Goal: Task Accomplishment & Management: Use online tool/utility

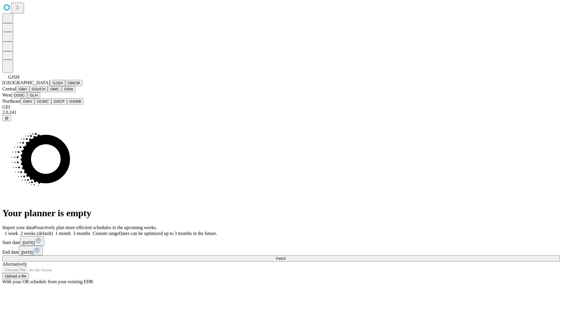
click at [50, 86] on button "GJSH" at bounding box center [57, 83] width 15 height 6
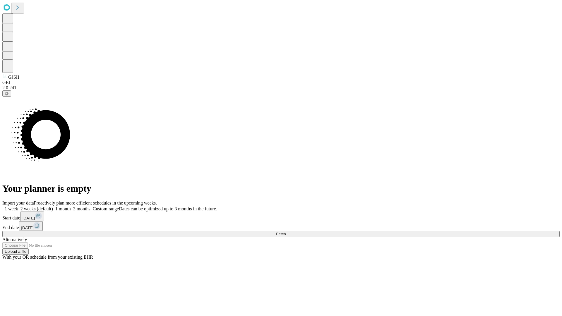
click at [71, 206] on label "1 month" at bounding box center [62, 208] width 18 height 5
click at [286, 232] on span "Fetch" at bounding box center [281, 234] width 10 height 4
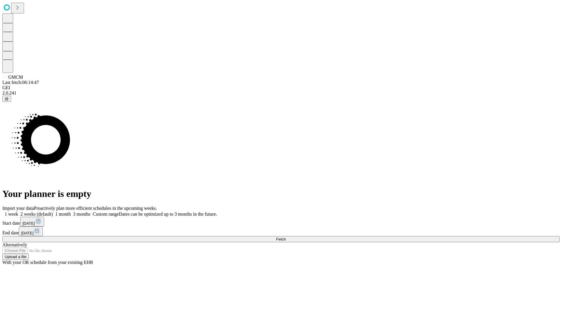
click at [71, 212] on label "1 month" at bounding box center [62, 214] width 18 height 5
click at [286, 237] on span "Fetch" at bounding box center [281, 239] width 10 height 4
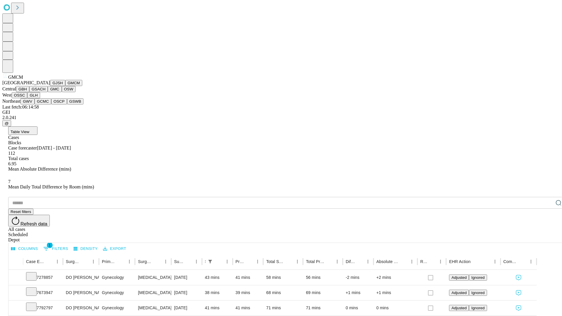
click at [29, 92] on button "GBH" at bounding box center [22, 89] width 13 height 6
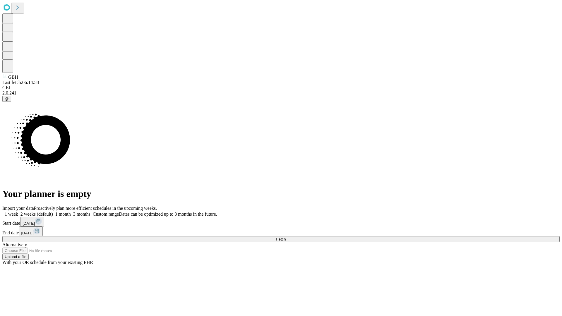
click at [71, 212] on label "1 month" at bounding box center [62, 214] width 18 height 5
click at [286, 237] on span "Fetch" at bounding box center [281, 239] width 10 height 4
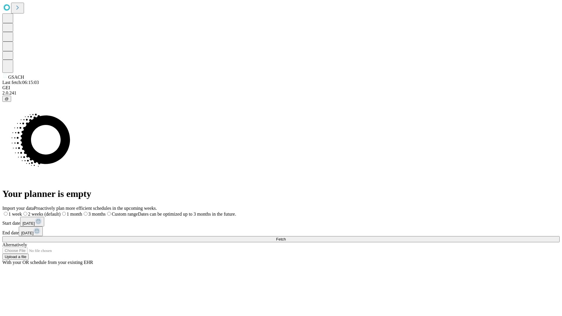
click at [82, 212] on label "1 month" at bounding box center [72, 214] width 22 height 5
click at [286, 237] on span "Fetch" at bounding box center [281, 239] width 10 height 4
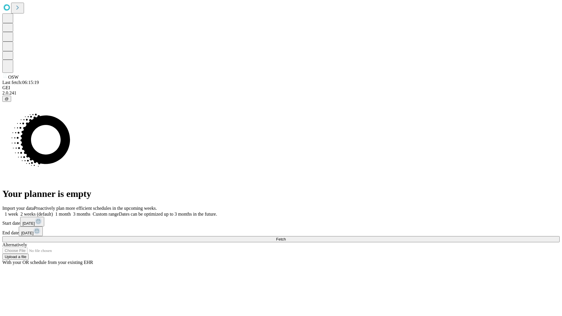
click at [71, 212] on label "1 month" at bounding box center [62, 214] width 18 height 5
click at [286, 237] on span "Fetch" at bounding box center [281, 239] width 10 height 4
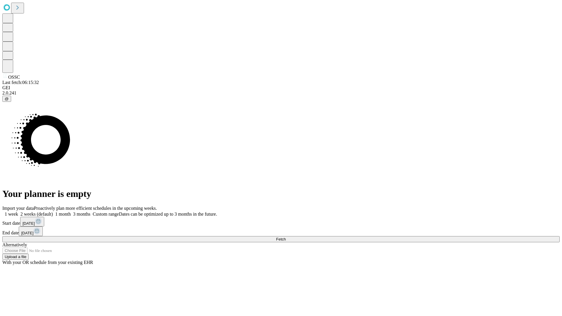
click at [71, 212] on label "1 month" at bounding box center [62, 214] width 18 height 5
click at [286, 237] on span "Fetch" at bounding box center [281, 239] width 10 height 4
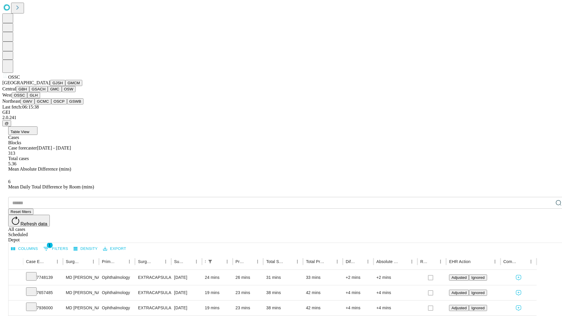
click at [40, 98] on button "GLH" at bounding box center [33, 95] width 13 height 6
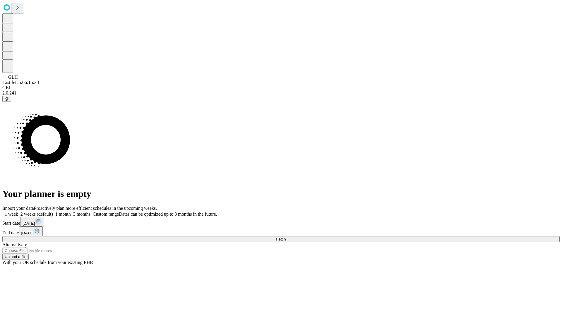
click at [71, 212] on label "1 month" at bounding box center [62, 214] width 18 height 5
click at [286, 237] on span "Fetch" at bounding box center [281, 239] width 10 height 4
click at [71, 212] on label "1 month" at bounding box center [62, 214] width 18 height 5
click at [286, 237] on span "Fetch" at bounding box center [281, 239] width 10 height 4
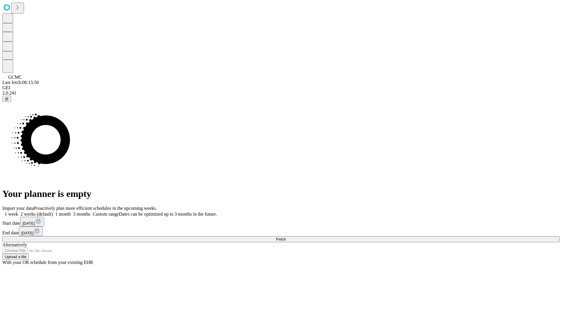
click at [71, 212] on label "1 month" at bounding box center [62, 214] width 18 height 5
click at [286, 237] on span "Fetch" at bounding box center [281, 239] width 10 height 4
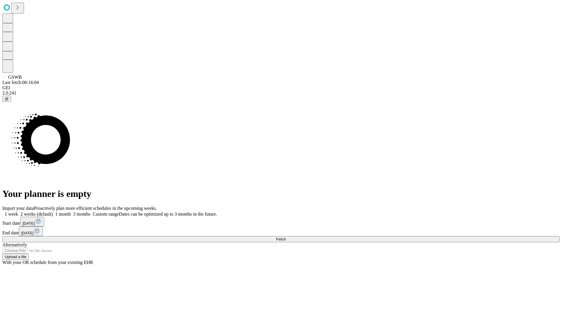
click at [71, 212] on label "1 month" at bounding box center [62, 214] width 18 height 5
click at [286, 237] on span "Fetch" at bounding box center [281, 239] width 10 height 4
